Goal: Task Accomplishment & Management: Use online tool/utility

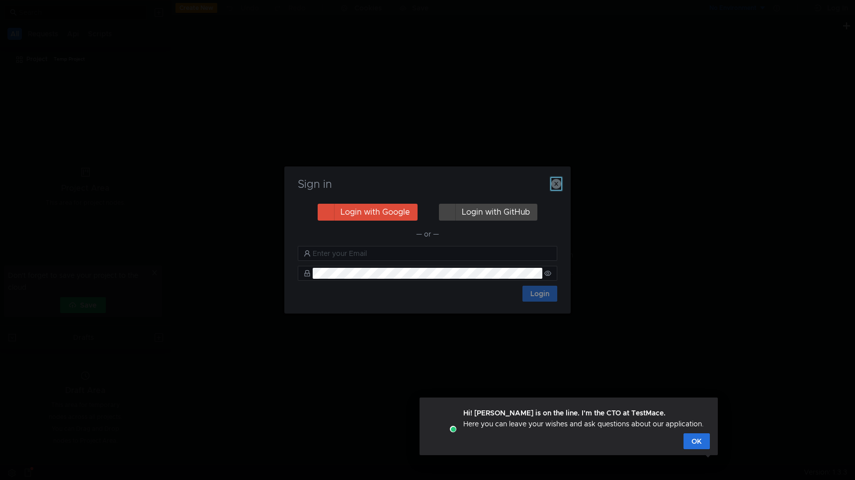
click at [554, 182] on icon "button" at bounding box center [556, 184] width 10 height 10
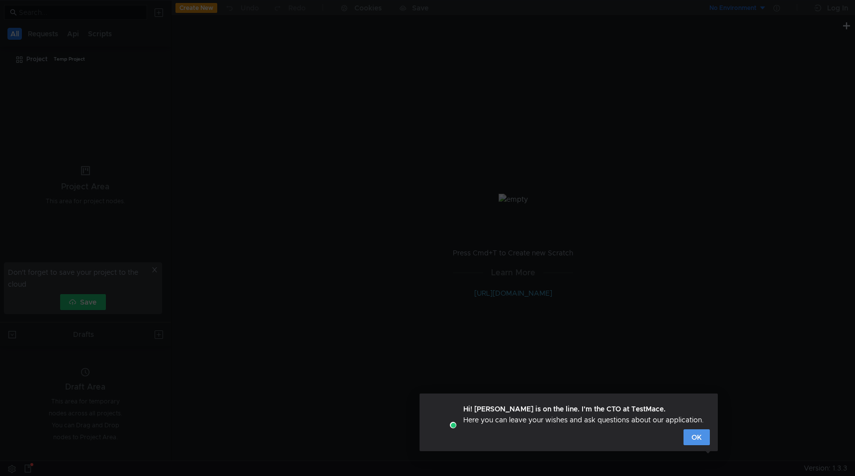
click at [693, 432] on button "OK" at bounding box center [697, 438] width 26 height 16
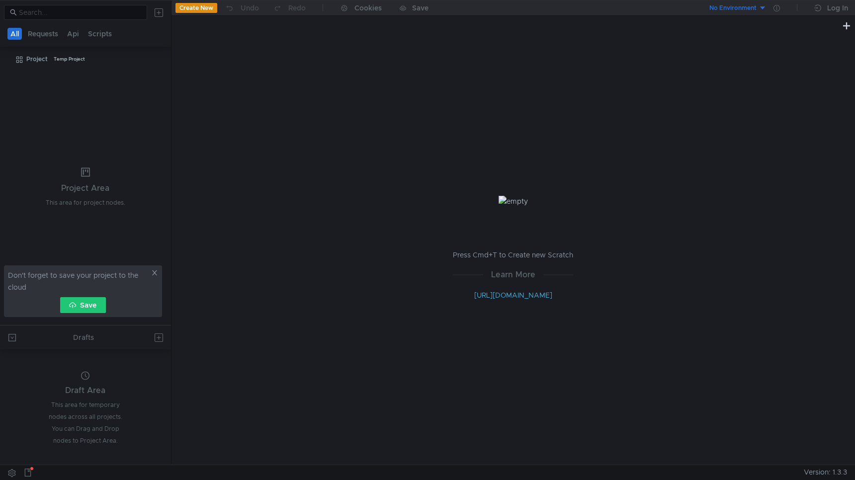
click at [151, 273] on icon at bounding box center [154, 272] width 7 height 7
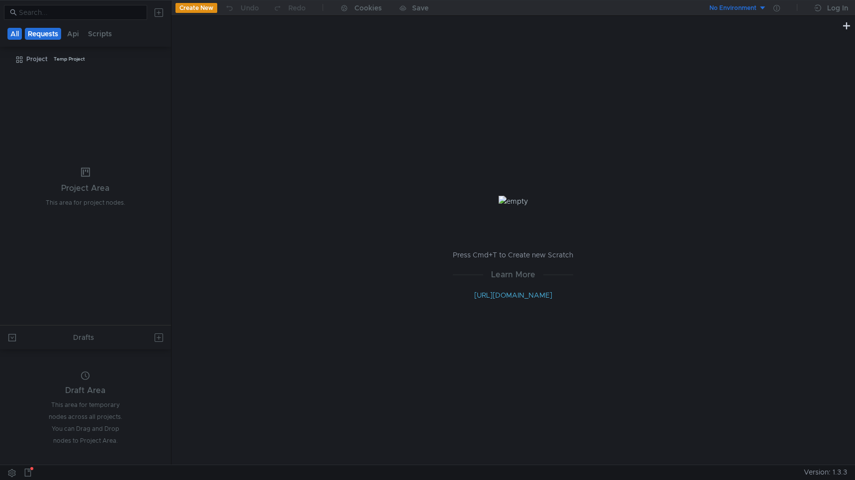
click at [52, 31] on button "Requests" at bounding box center [43, 34] width 36 height 12
click at [13, 34] on button "All" at bounding box center [14, 34] width 15 height 12
click at [209, 10] on button "Create New" at bounding box center [196, 8] width 42 height 10
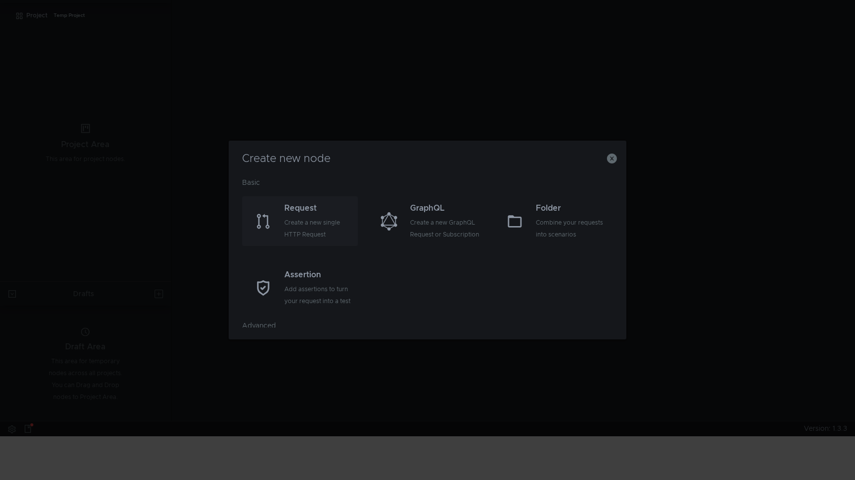
click at [314, 225] on div "Create a new single HTTP Request" at bounding box center [319, 229] width 71 height 24
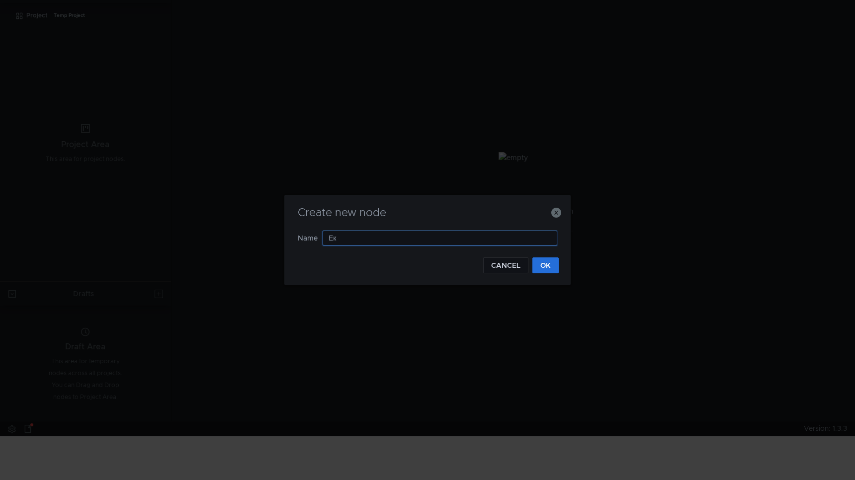
type input "[PERSON_NAME]"
type input "Trace Query"
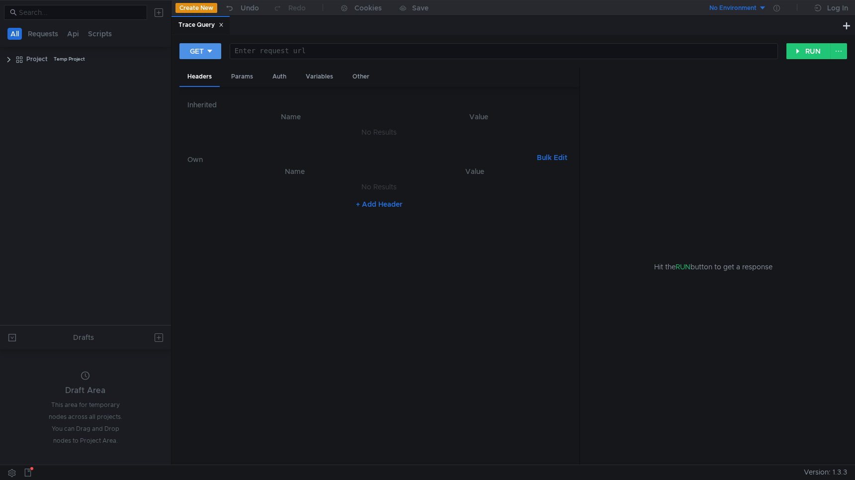
click at [203, 51] on div "GET" at bounding box center [197, 51] width 14 height 11
click at [208, 54] on div at bounding box center [427, 240] width 855 height 480
click at [224, 25] on icon at bounding box center [221, 24] width 5 height 5
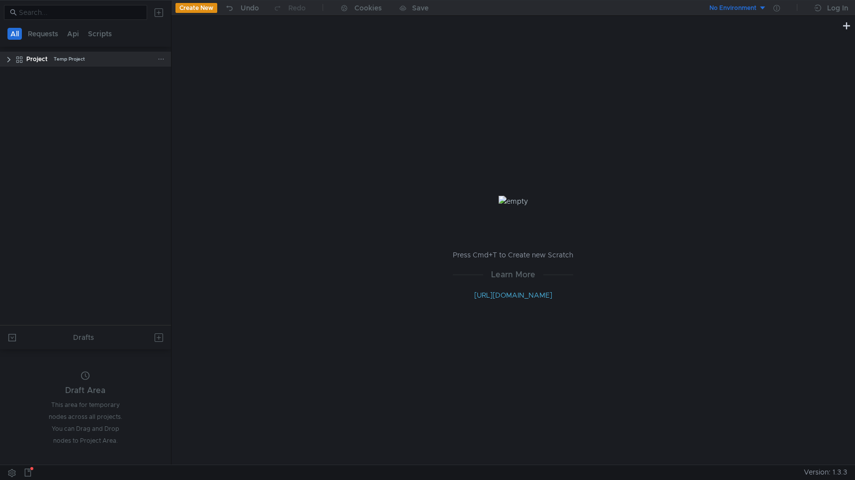
click at [8, 61] on clr-icon at bounding box center [9, 60] width 8 height 8
click at [50, 76] on div "Trace Query" at bounding box center [68, 75] width 36 height 15
click at [161, 73] on icon at bounding box center [161, 75] width 7 height 7
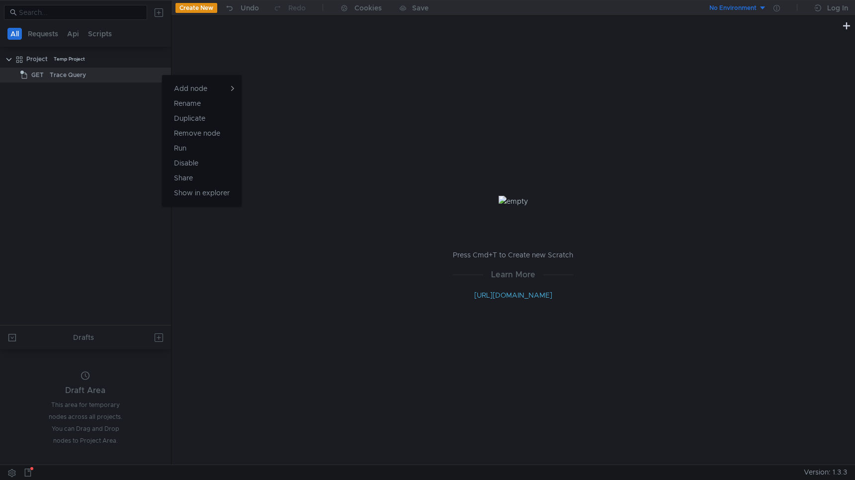
click at [124, 86] on div at bounding box center [427, 240] width 855 height 480
click at [198, 5] on button "Create New" at bounding box center [196, 8] width 42 height 10
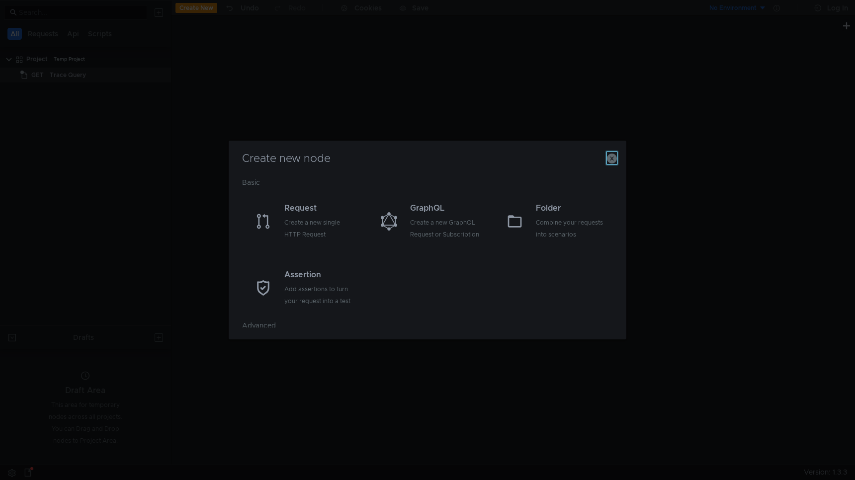
click at [611, 161] on icon "button" at bounding box center [612, 159] width 10 height 10
